Goal: Book appointment/travel/reservation

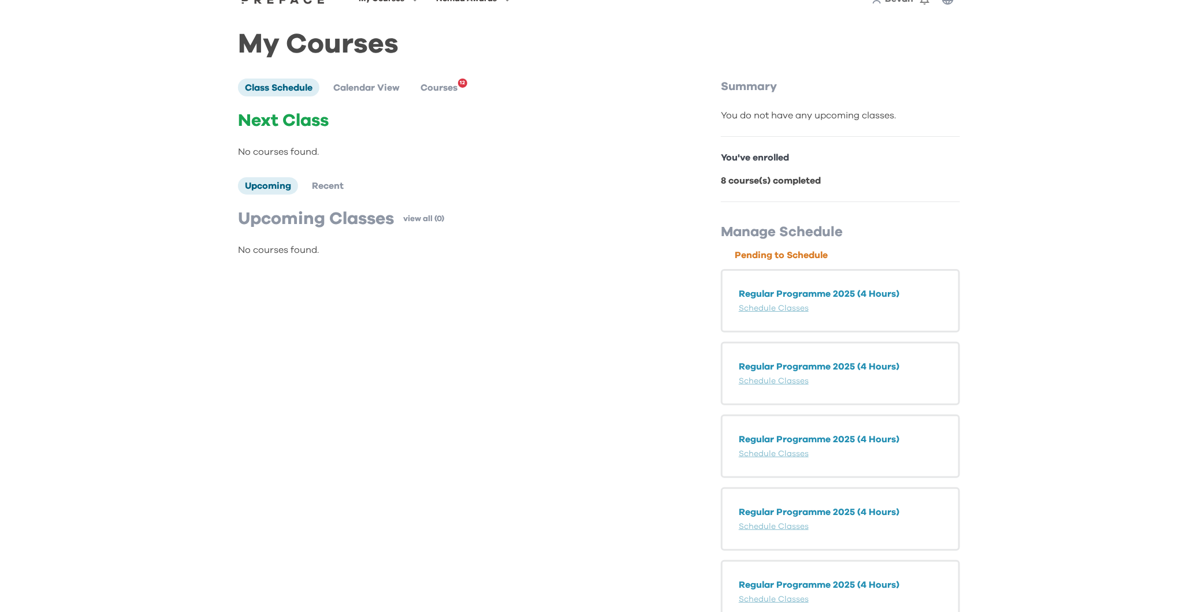
scroll to position [53, 0]
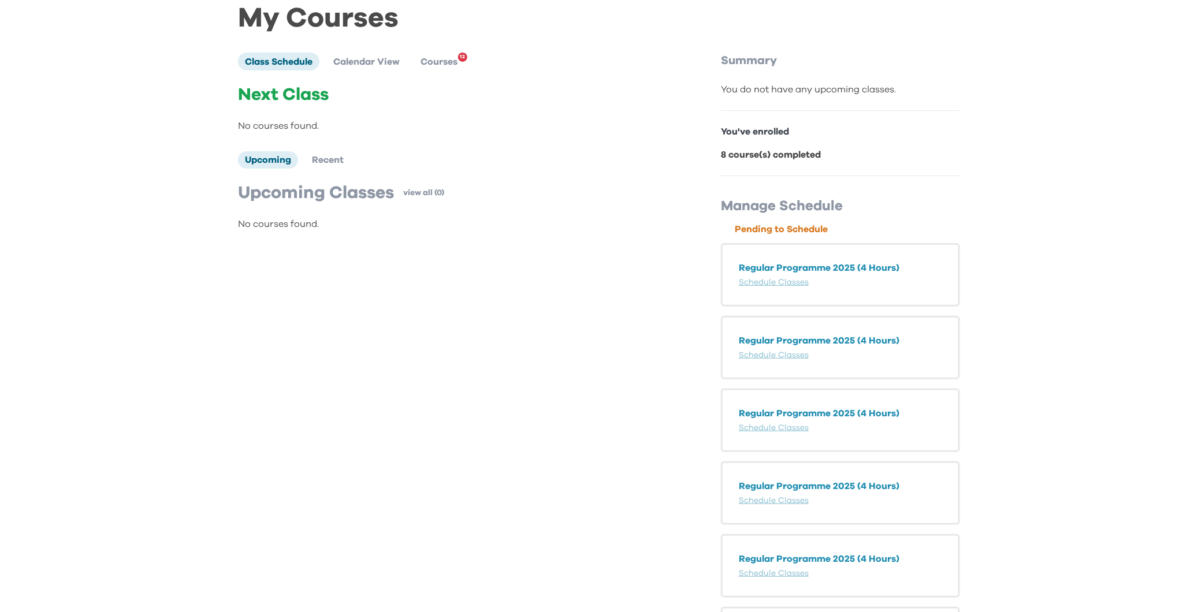
click at [844, 265] on p "Regular Programme 2025 (4 Hours)" at bounding box center [840, 268] width 203 height 14
click at [788, 282] on link "Schedule Classes" at bounding box center [774, 282] width 70 height 8
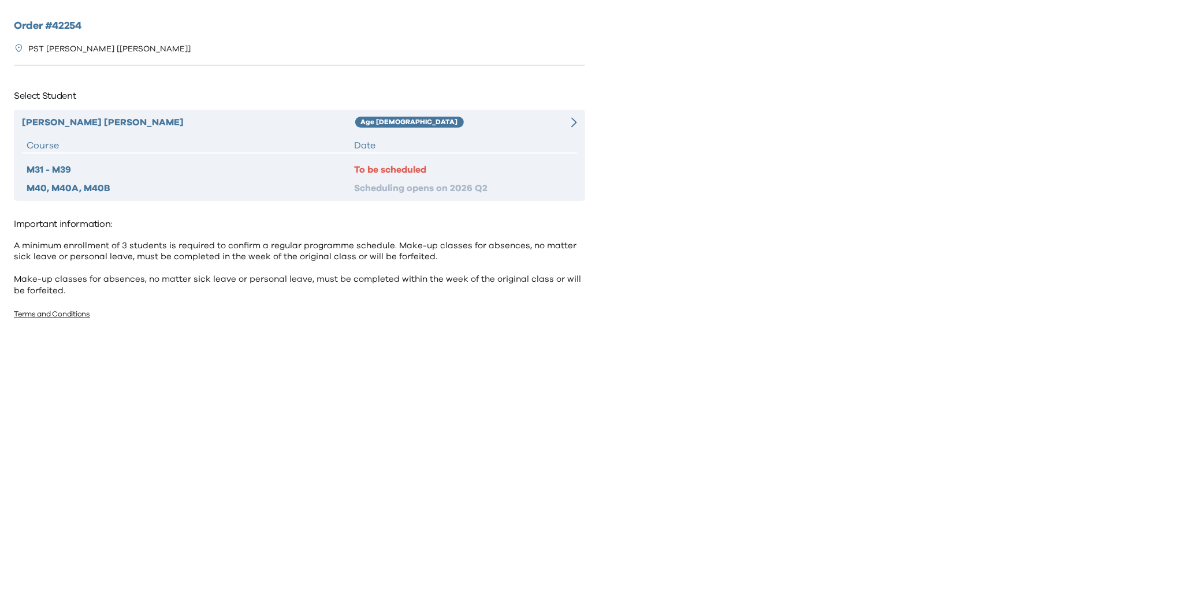
click at [449, 172] on div "To be scheduled" at bounding box center [463, 170] width 218 height 14
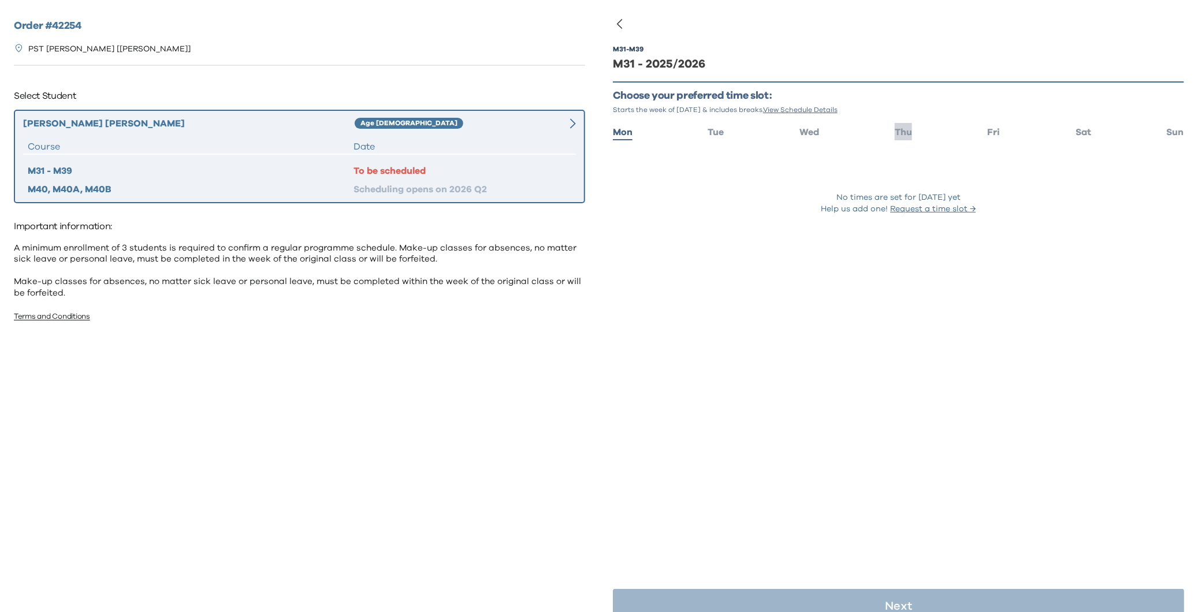
click at [903, 132] on span "Thu" at bounding box center [903, 132] width 17 height 9
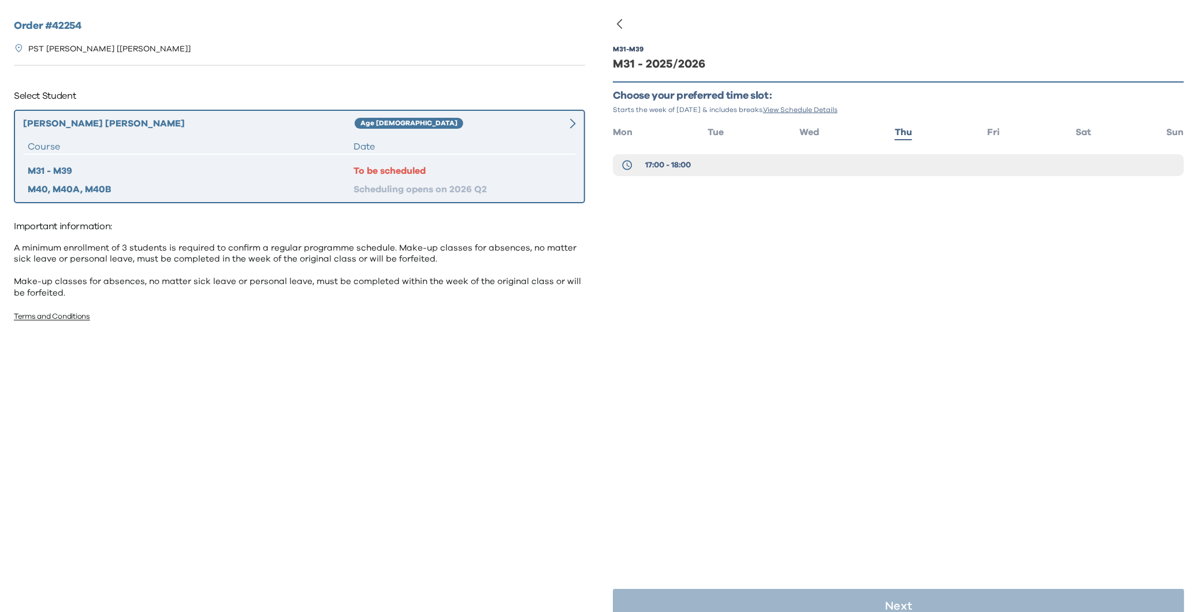
click at [822, 132] on ul "Mon Tue Wed Thu Fri Sat Sun" at bounding box center [898, 131] width 571 height 17
click at [818, 132] on span "Wed" at bounding box center [810, 132] width 20 height 9
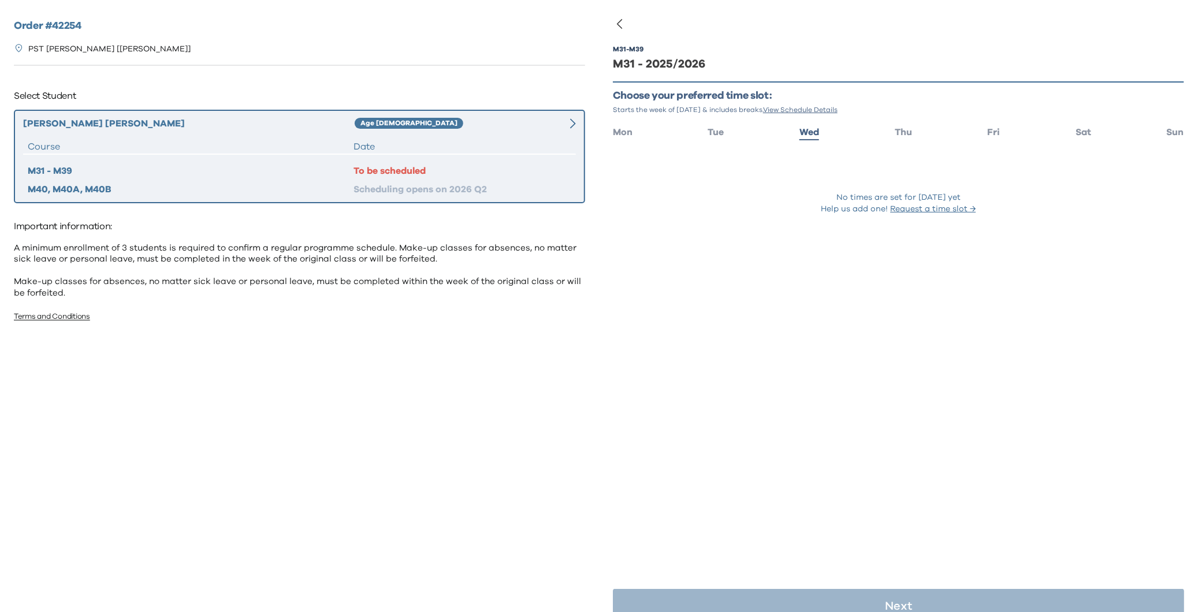
click at [918, 131] on ul "Mon Tue Wed Thu Fri Sat Sun" at bounding box center [898, 131] width 571 height 17
click at [903, 131] on span "Thu" at bounding box center [903, 132] width 17 height 9
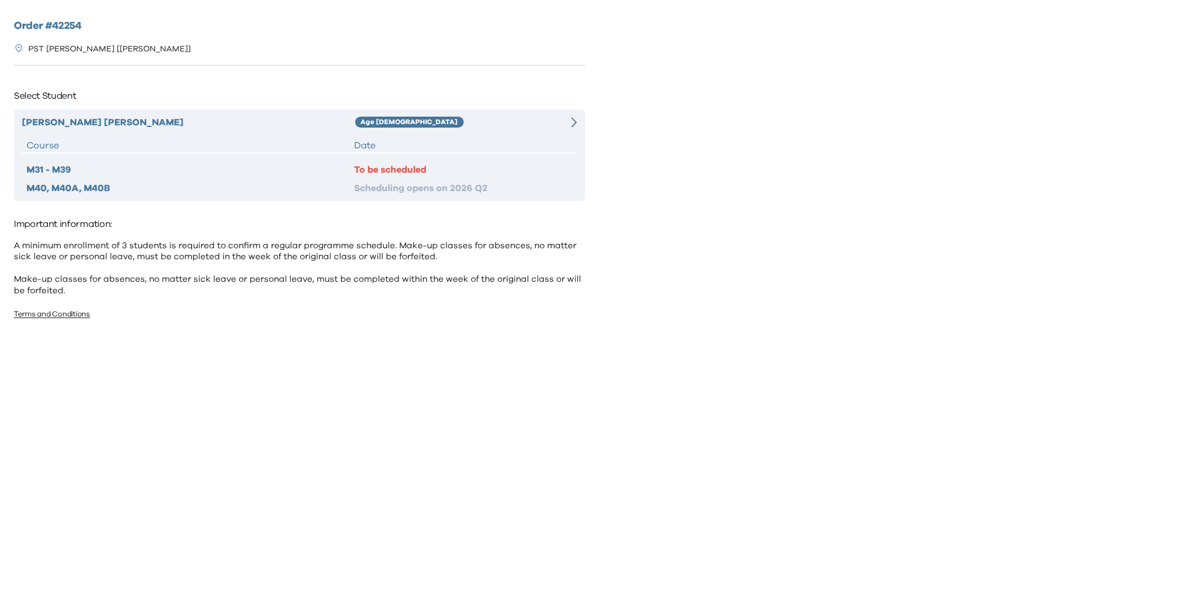
click at [503, 158] on div "[PERSON_NAME] Age [DEMOGRAPHIC_DATA] Course Date M31 - M39 To be scheduled M40,…" at bounding box center [299, 155] width 571 height 91
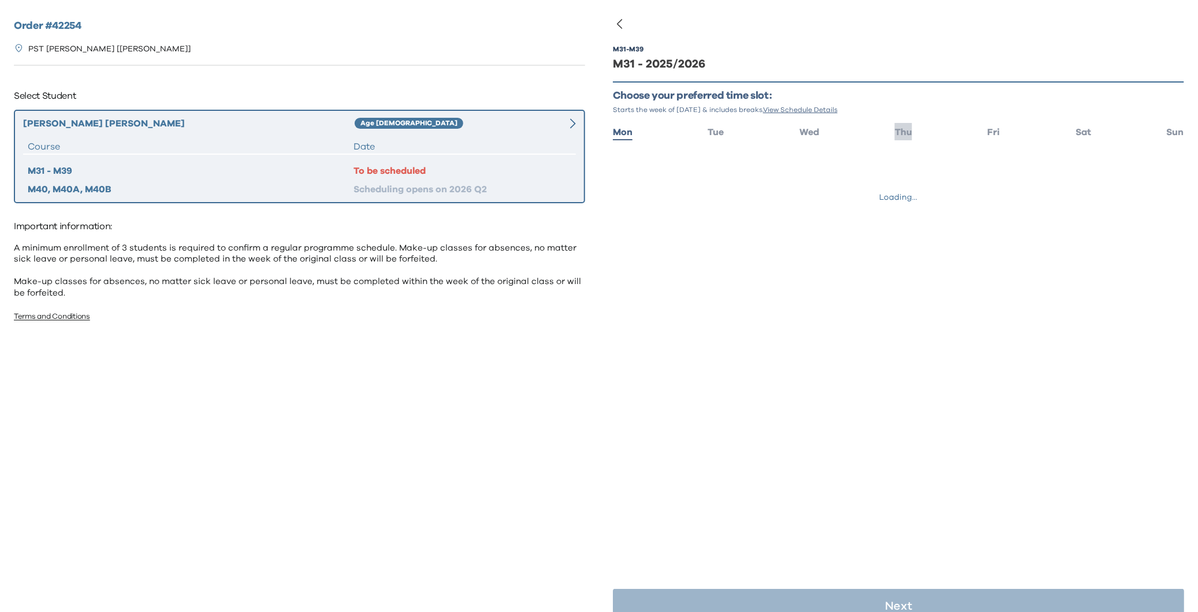
click at [906, 128] on span "Thu" at bounding box center [903, 132] width 17 height 9
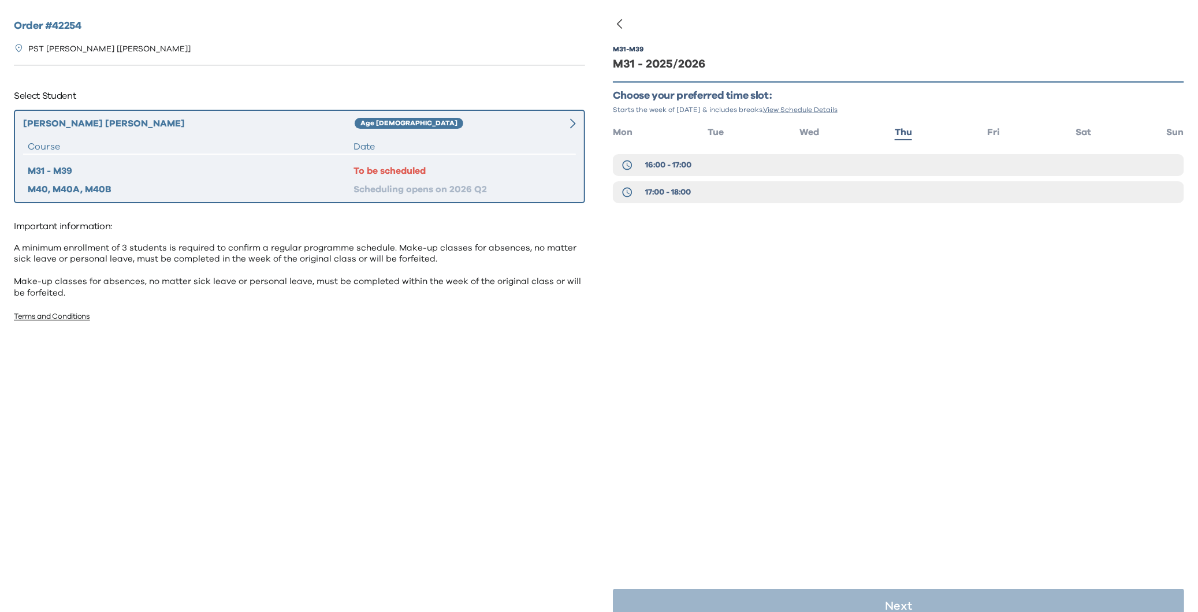
click at [759, 150] on div "M31 - M39 M31 - 2025/2026 Choose your preferred time slot: Starts the week of S…" at bounding box center [898, 142] width 571 height 228
click at [742, 165] on button "16:00 - 17:00" at bounding box center [898, 165] width 571 height 22
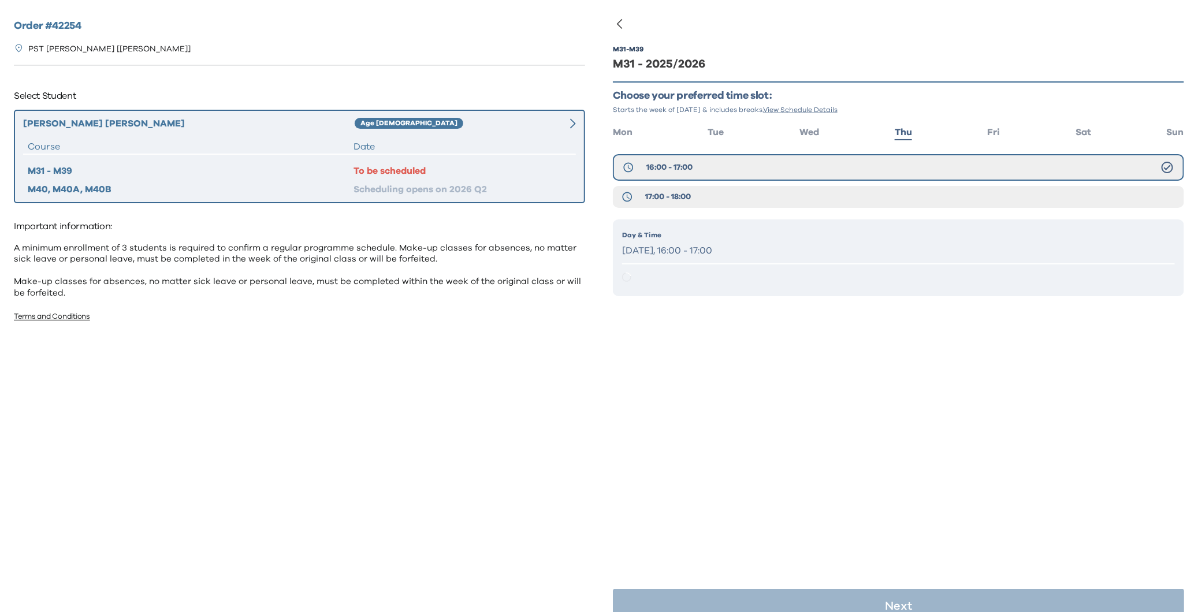
click at [756, 257] on p "[DATE], 16:00 - 17:00" at bounding box center [898, 251] width 553 height 17
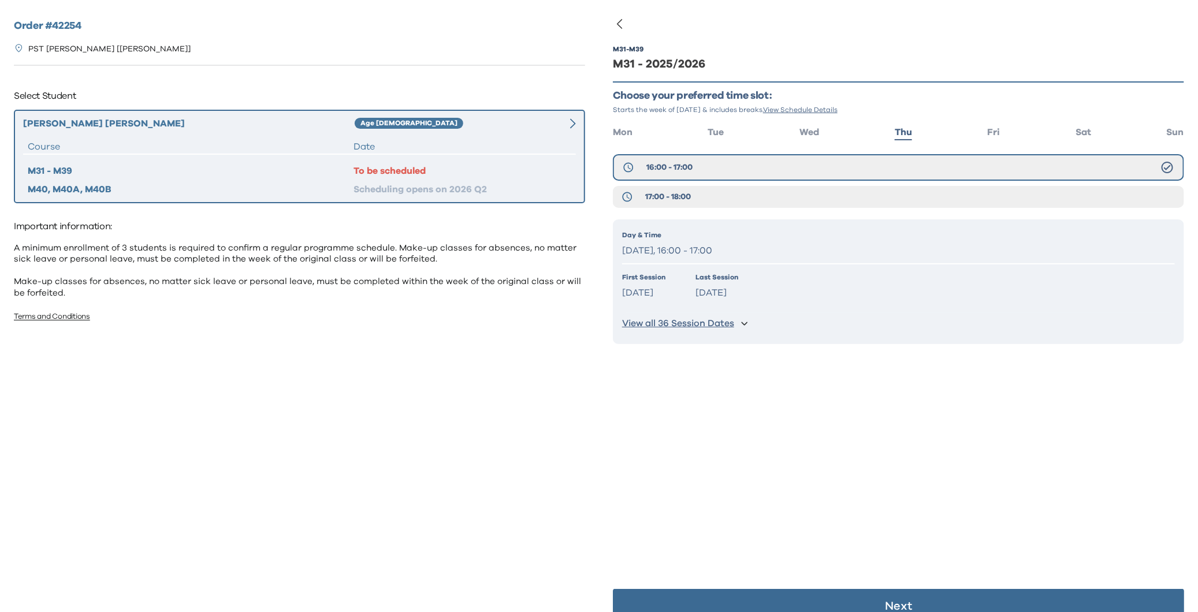
scroll to position [23, 0]
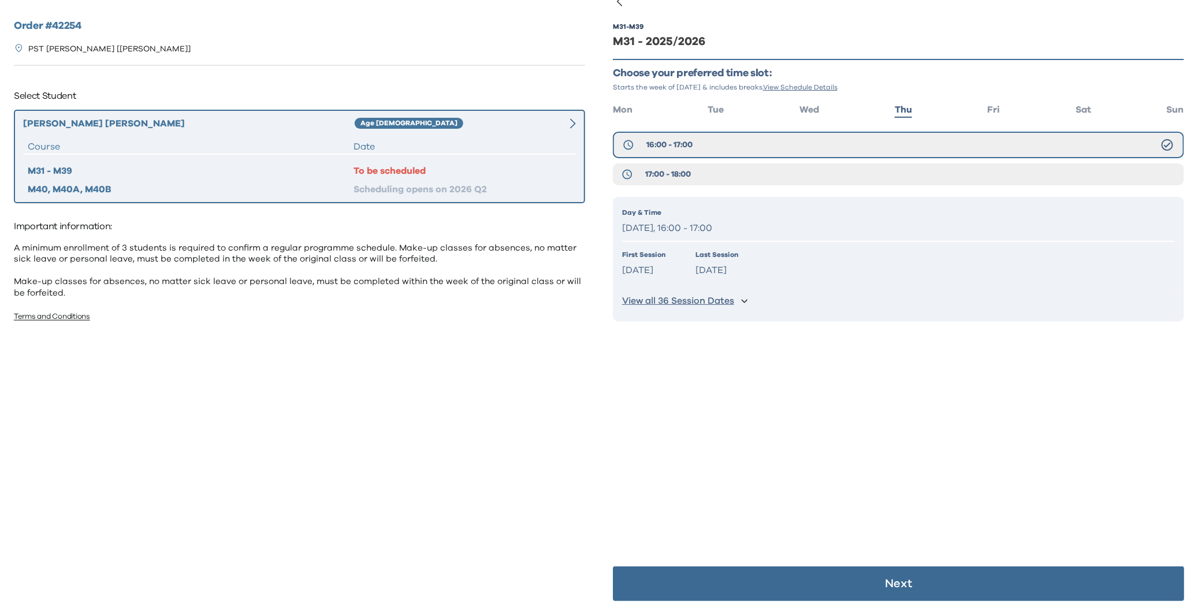
click at [879, 589] on button "Next" at bounding box center [898, 584] width 571 height 35
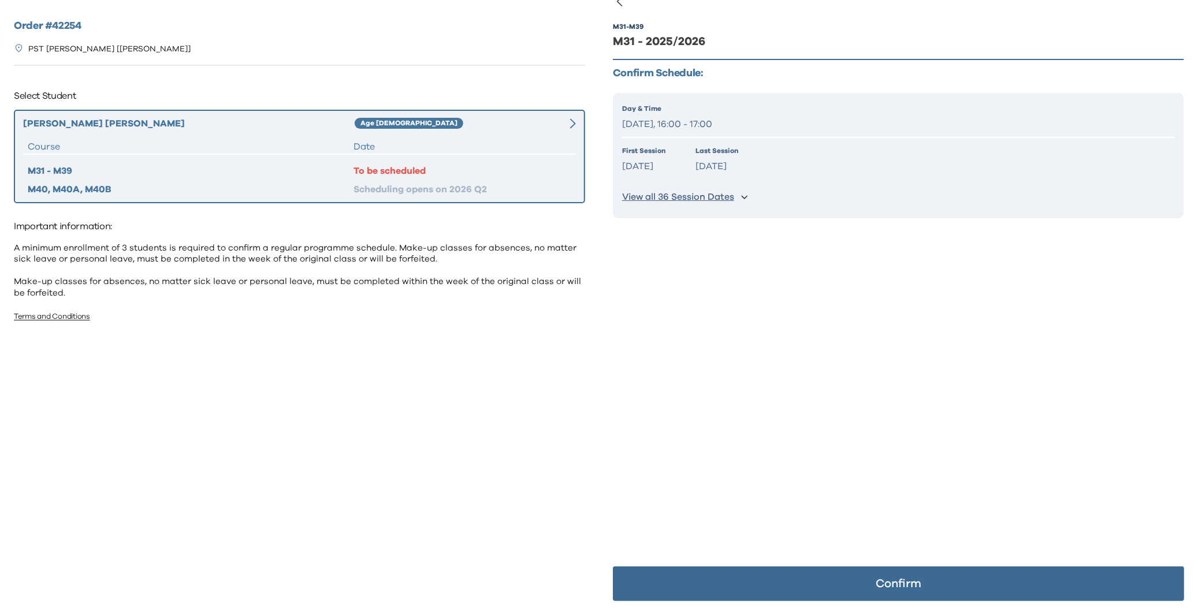
click at [845, 575] on button "Confirm" at bounding box center [898, 584] width 571 height 35
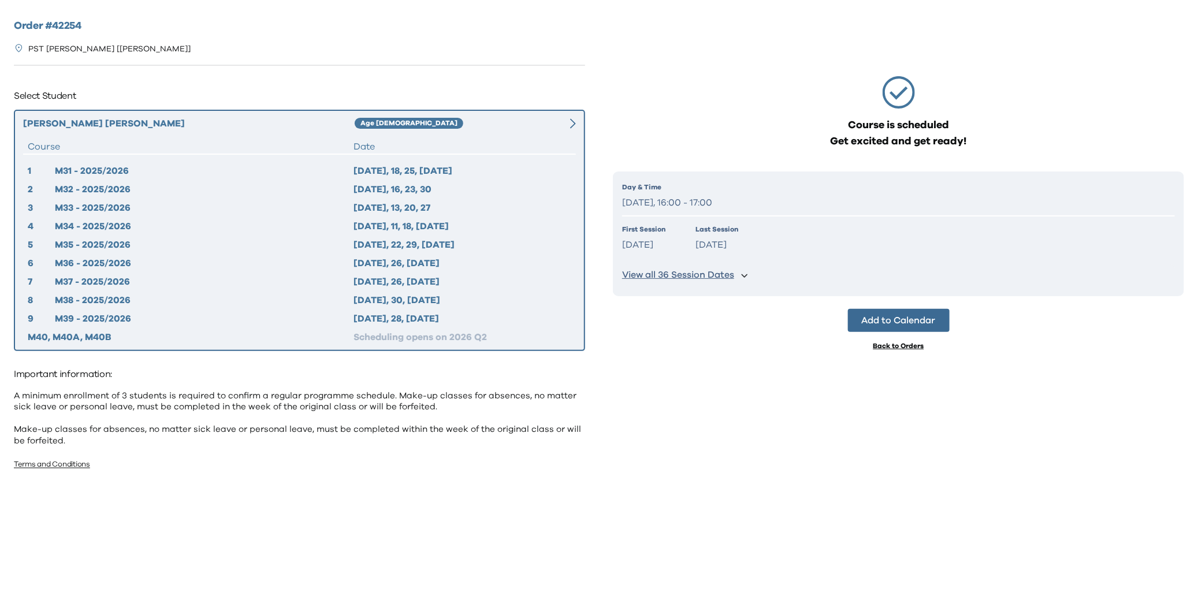
scroll to position [0, 0]
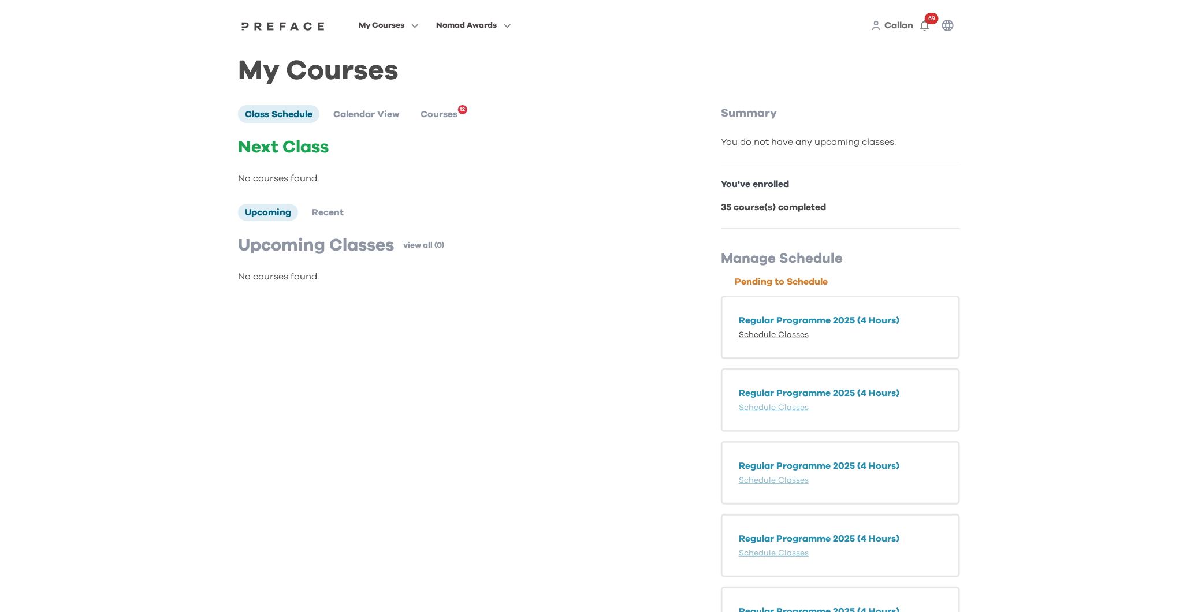
click at [792, 333] on link "Schedule Classes" at bounding box center [774, 335] width 70 height 8
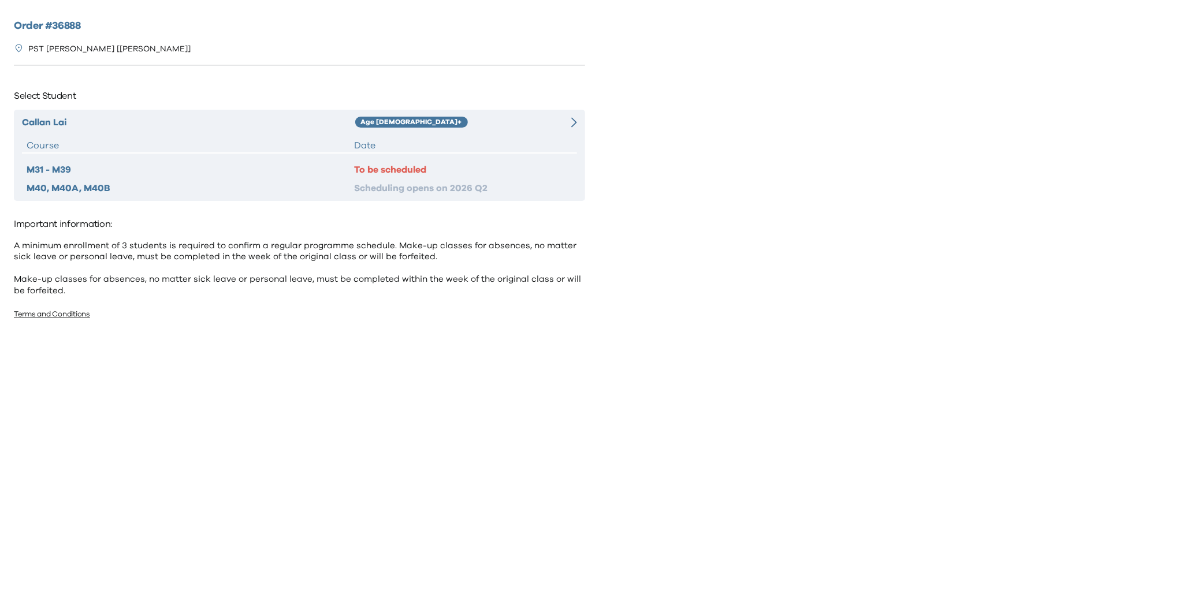
click at [483, 152] on div "Date" at bounding box center [463, 146] width 218 height 14
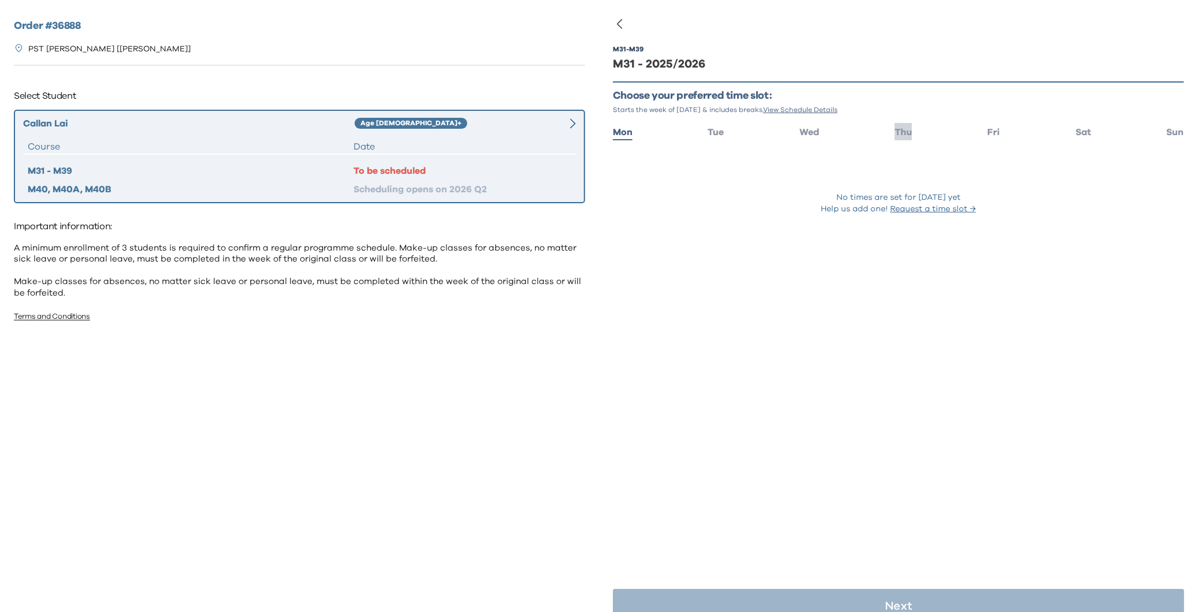
click at [898, 132] on span "Thu" at bounding box center [903, 132] width 17 height 9
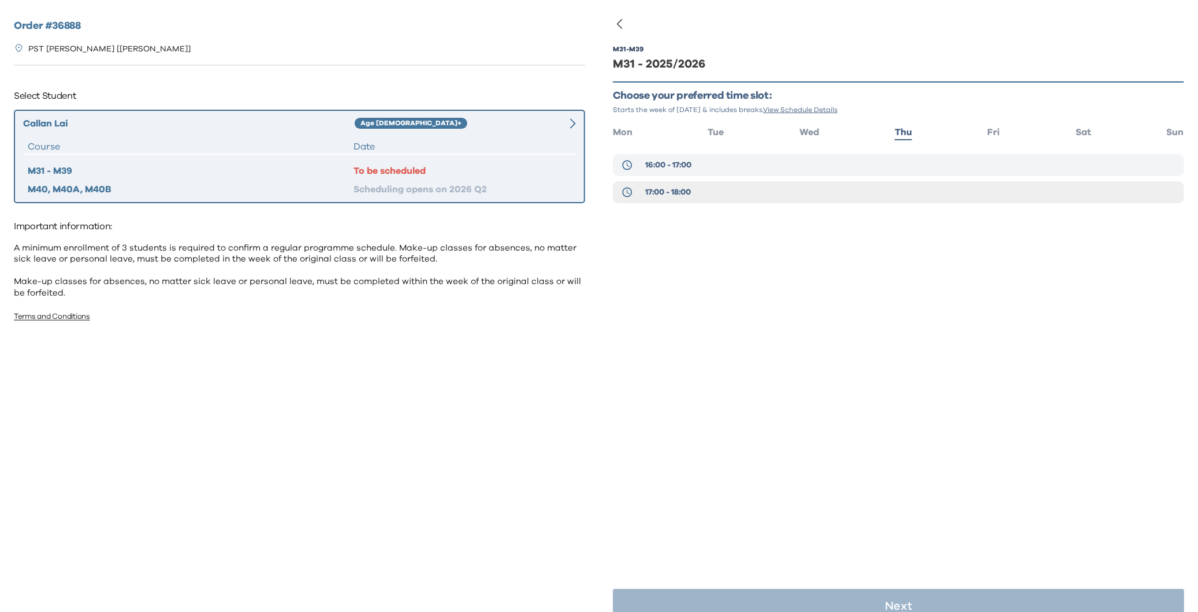
click at [777, 164] on button "16:00 - 17:00" at bounding box center [898, 165] width 571 height 22
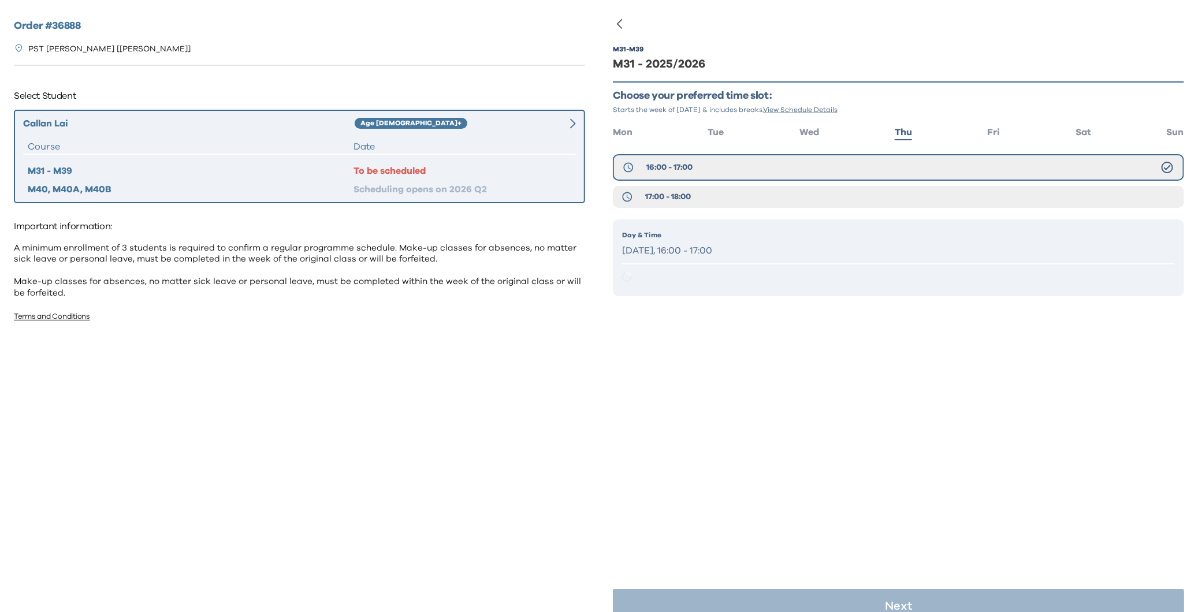
scroll to position [23, 0]
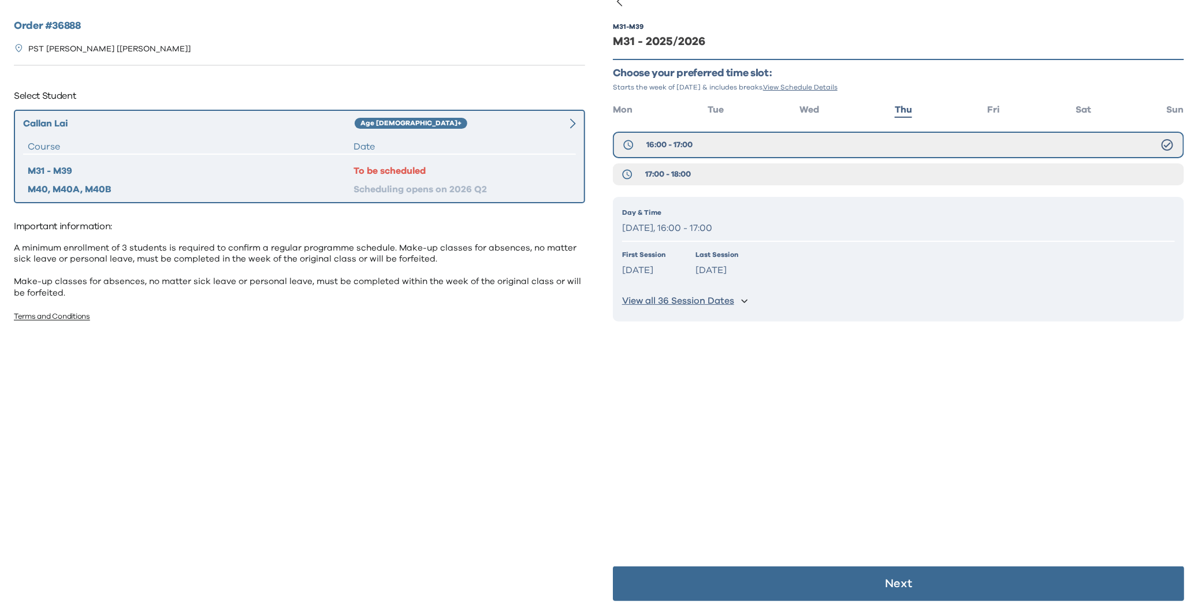
click at [811, 593] on button "Next" at bounding box center [898, 584] width 571 height 35
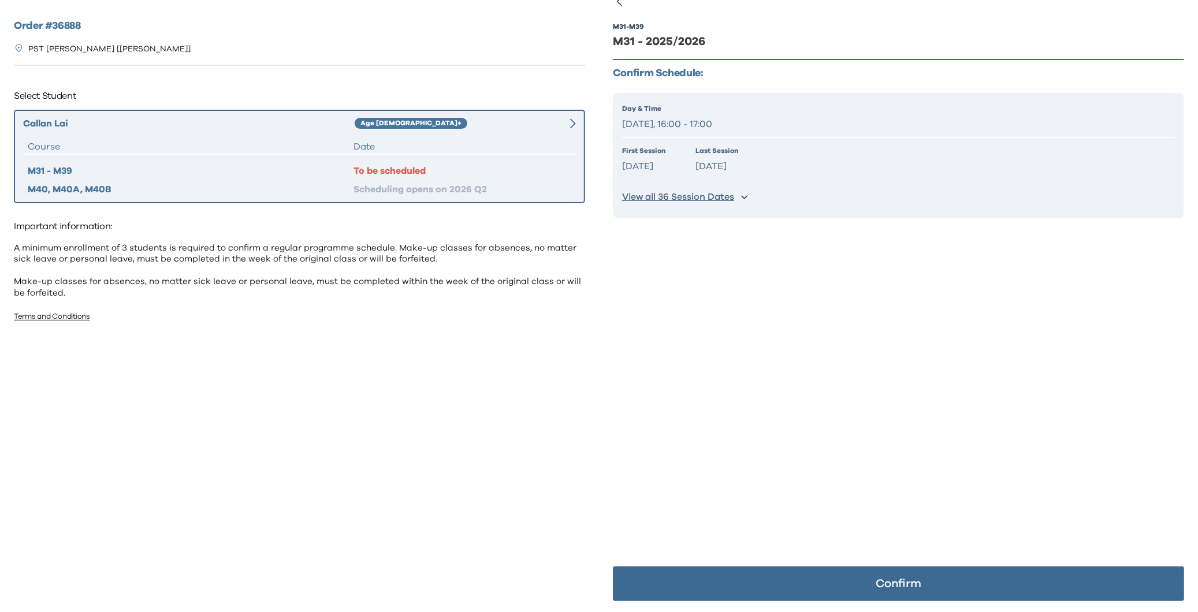
click at [829, 585] on button "Confirm" at bounding box center [898, 584] width 571 height 35
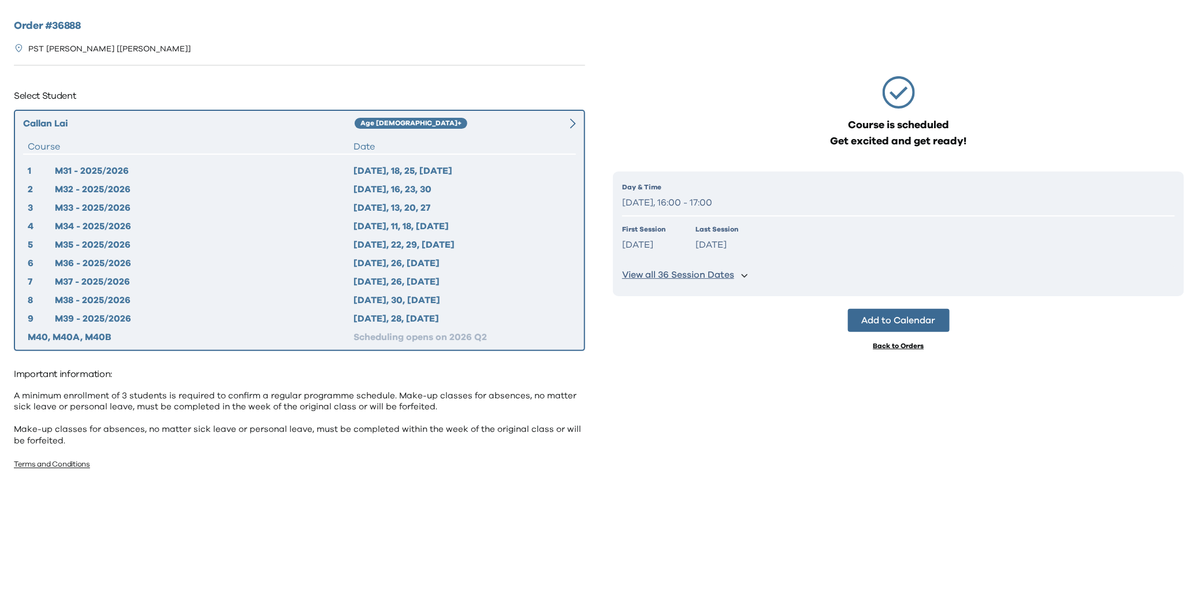
scroll to position [0, 0]
